Goal: Book appointment/travel/reservation

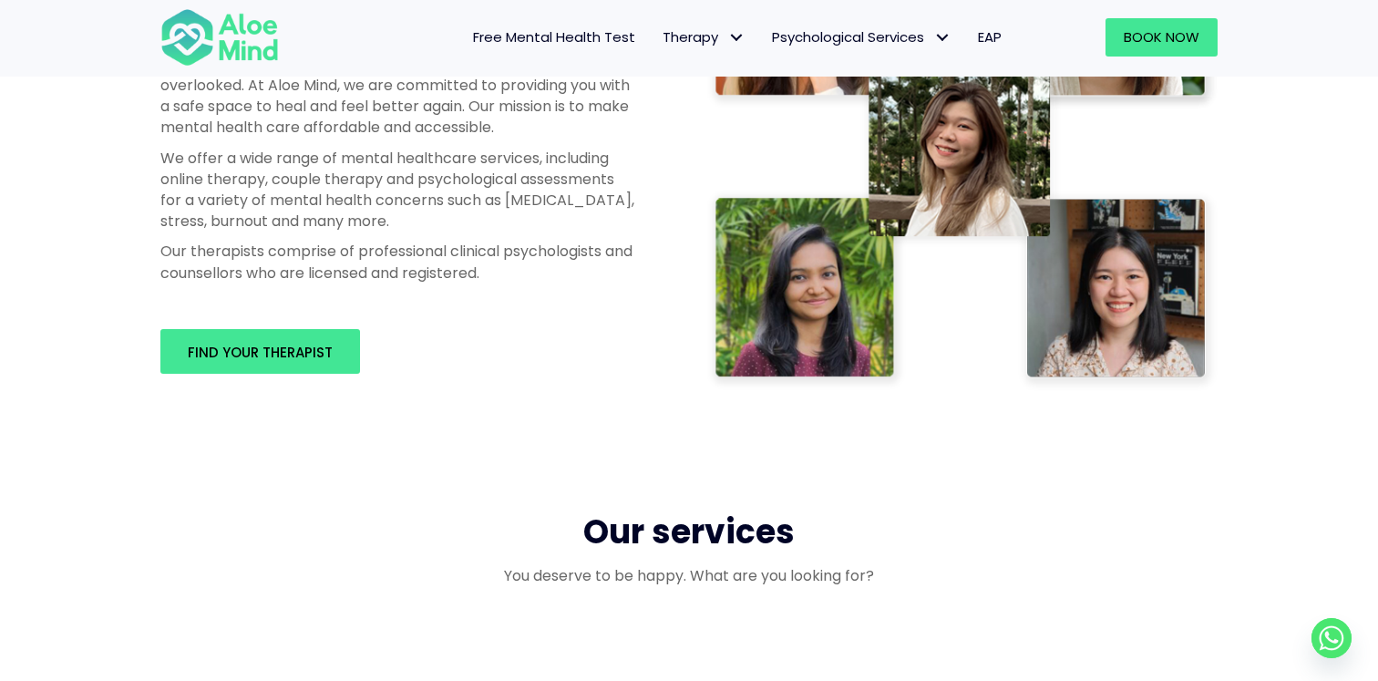
scroll to position [1069, 0]
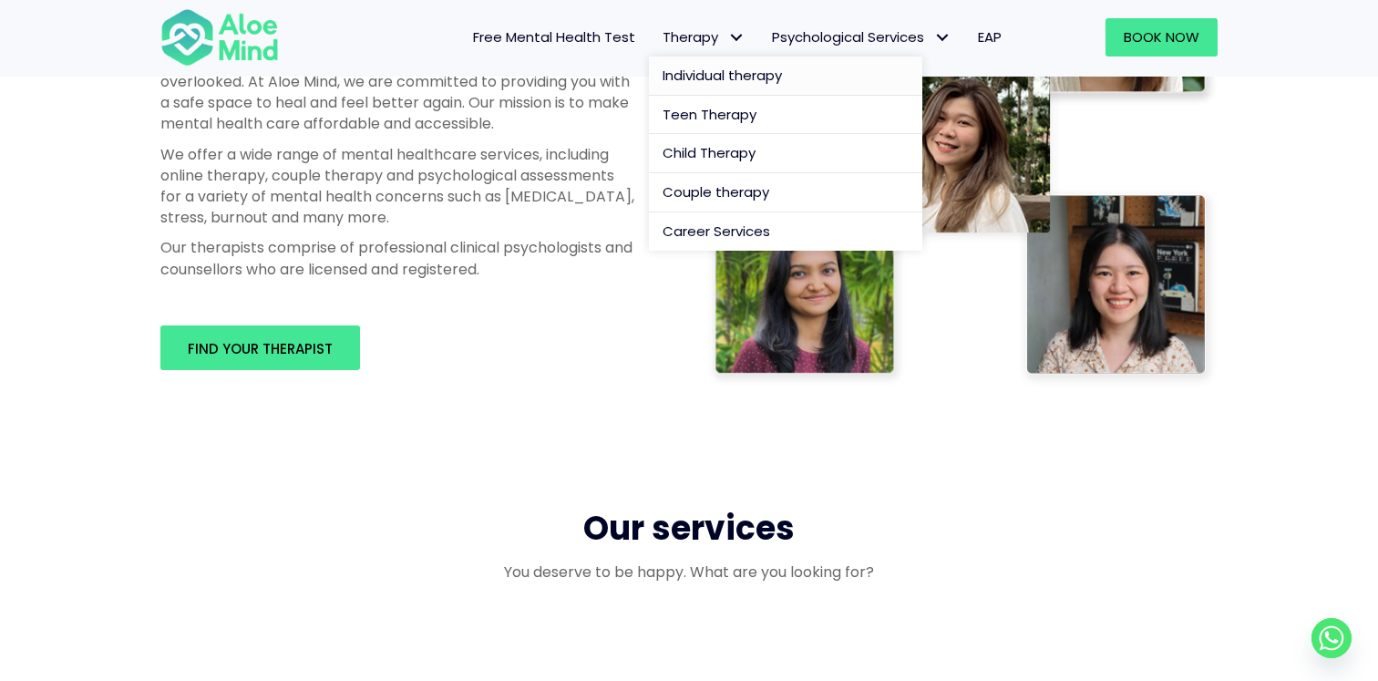
click at [698, 67] on span "Individual therapy" at bounding box center [721, 75] width 119 height 19
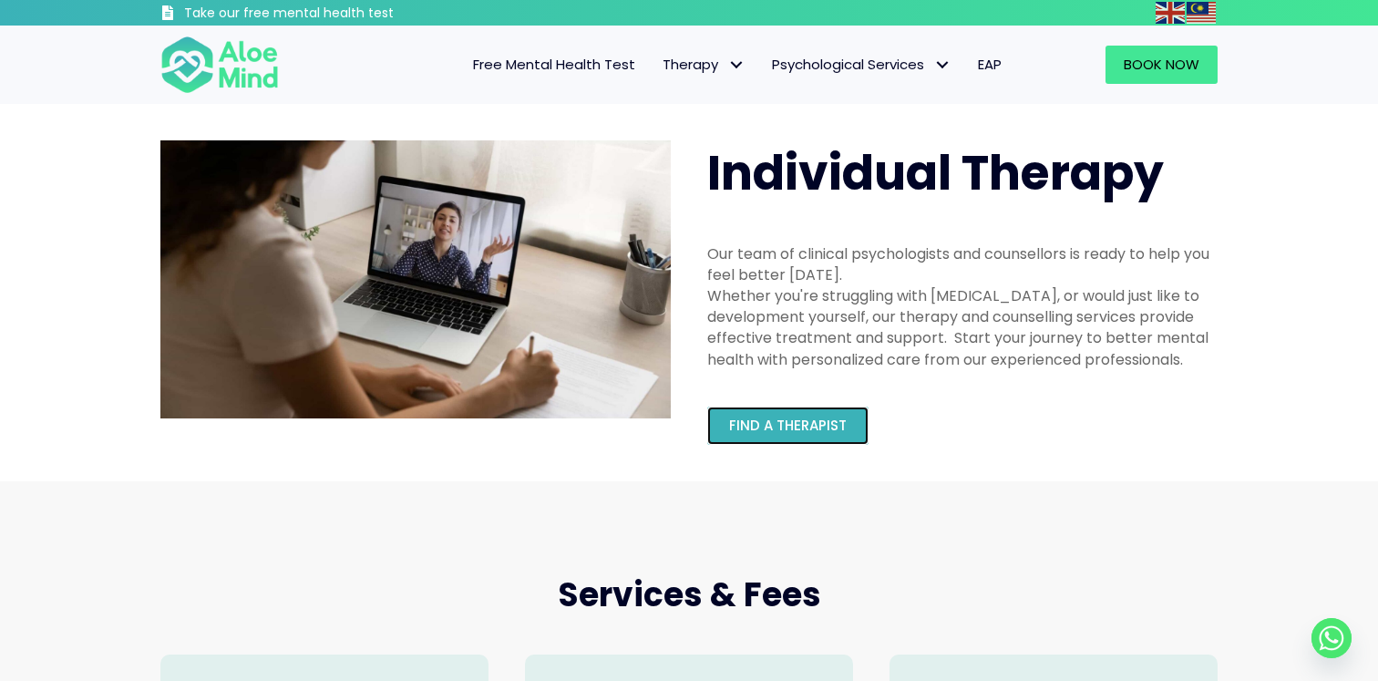
click at [760, 435] on link "Find a therapist" at bounding box center [787, 425] width 161 height 38
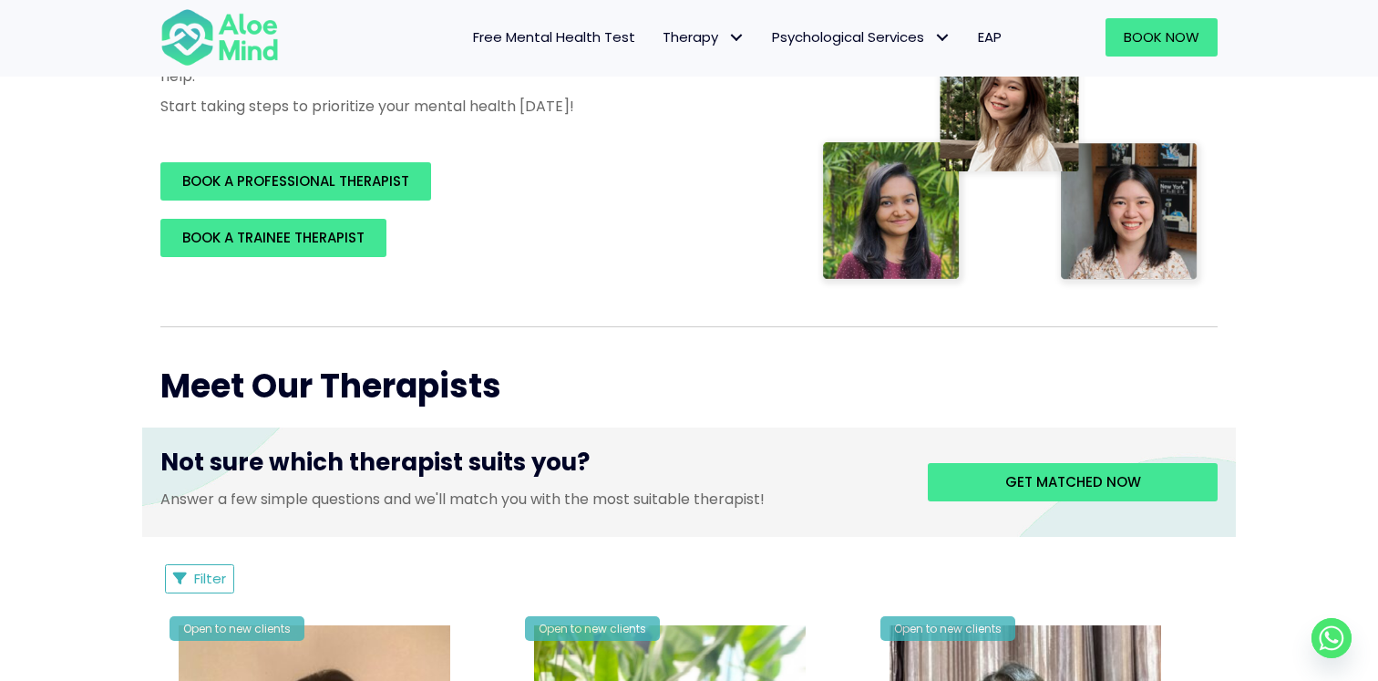
scroll to position [352, 0]
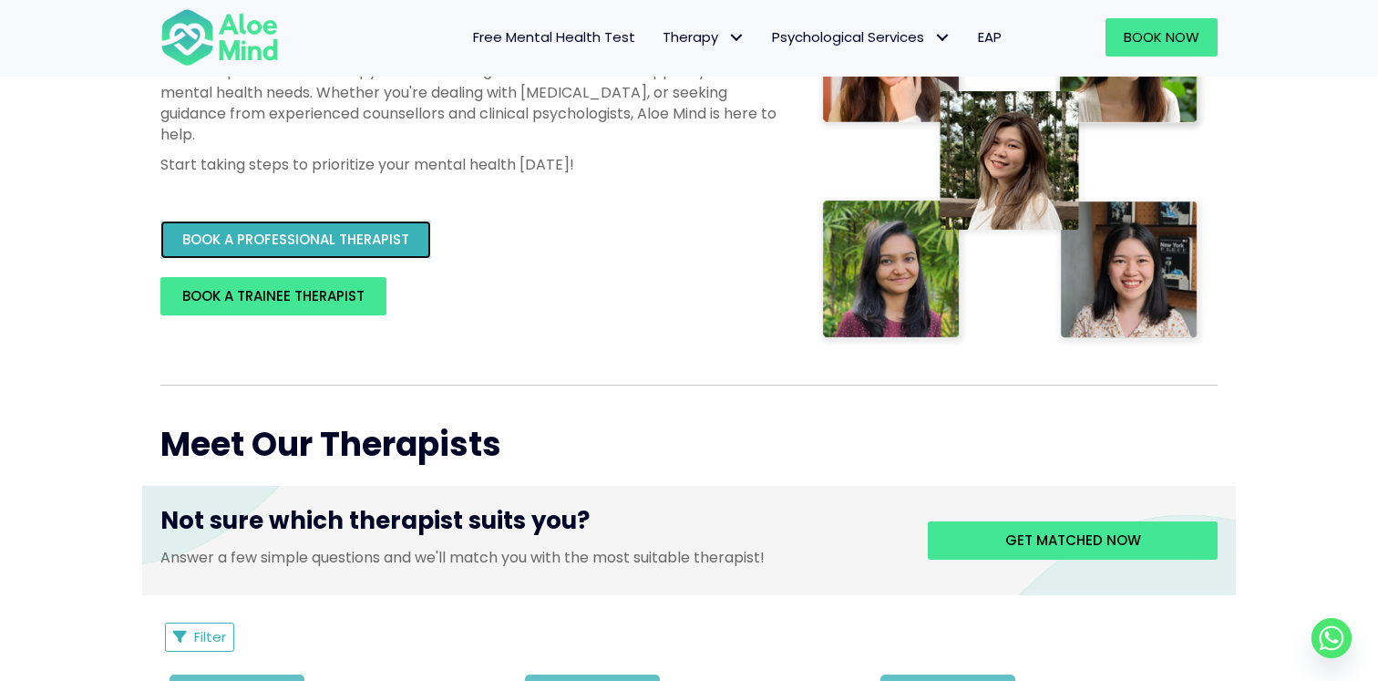
click at [374, 234] on span "BOOK A PROFESSIONAL THERAPIST" at bounding box center [295, 239] width 227 height 19
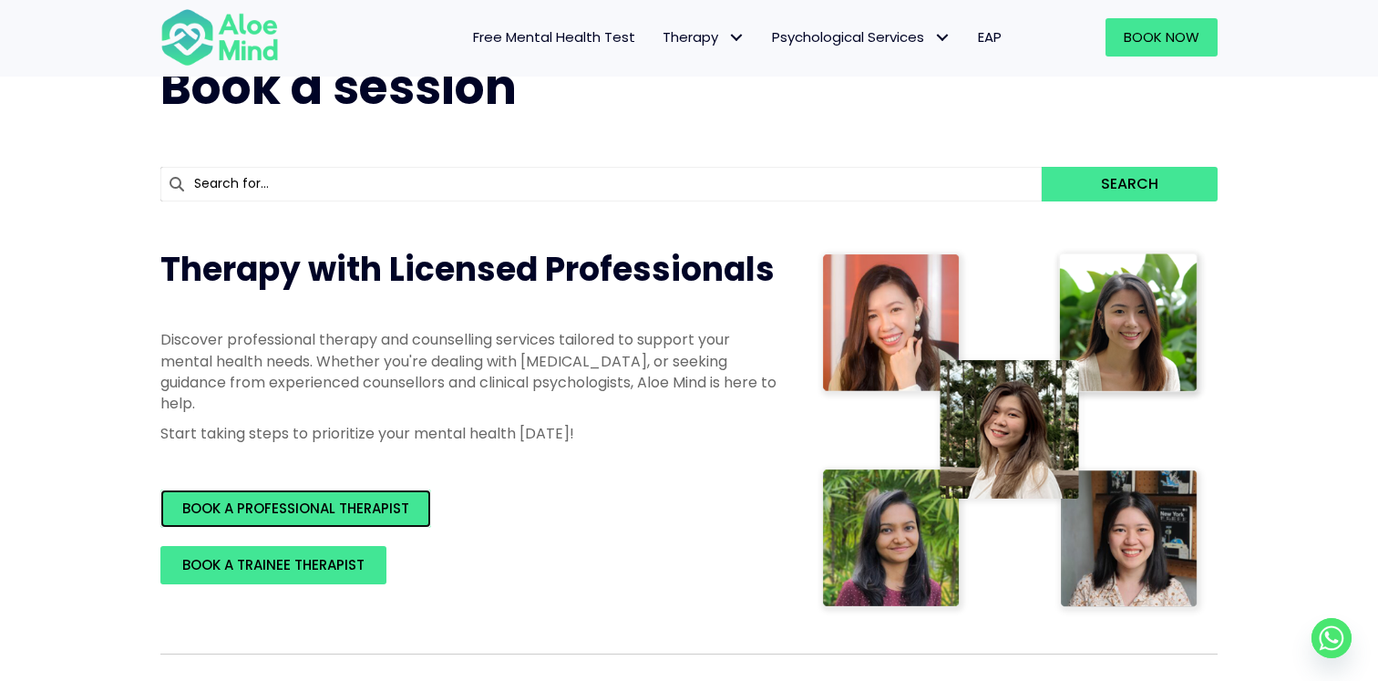
scroll to position [0, 0]
